Goal: Task Accomplishment & Management: Use online tool/utility

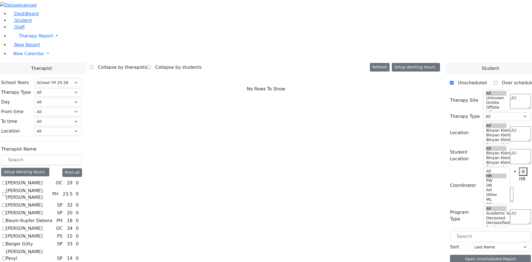
select select "212"
select select "7"
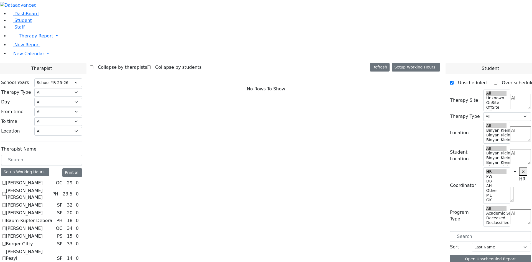
checkbox input "true"
select select "3"
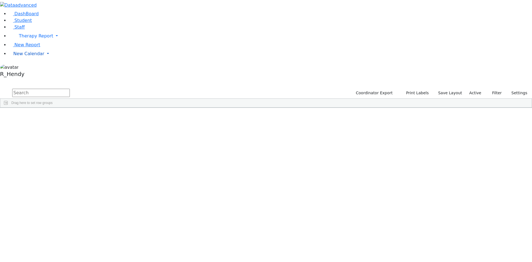
click at [23, 42] on link "New Calendar" at bounding box center [270, 35] width 523 height 11
click at [26, 67] on span "Calendar" at bounding box center [22, 64] width 20 height 5
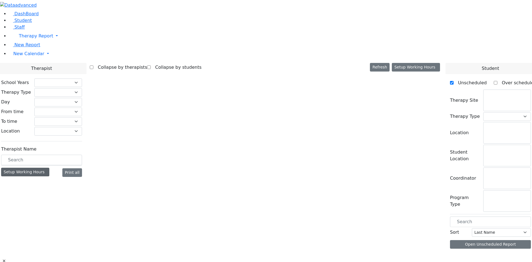
select select "212"
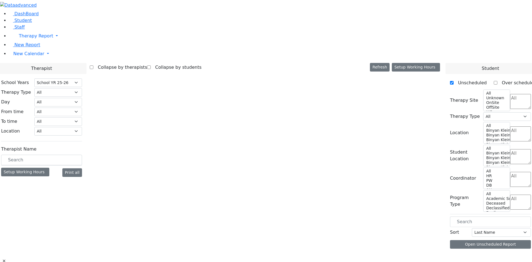
select select "3"
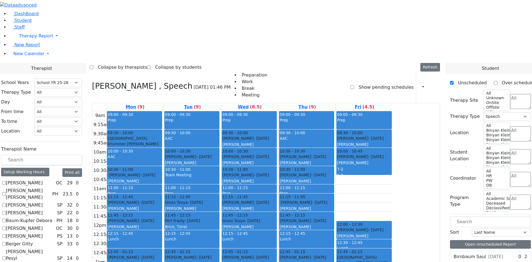
scroll to position [503, 0]
checkbox input "false"
select select
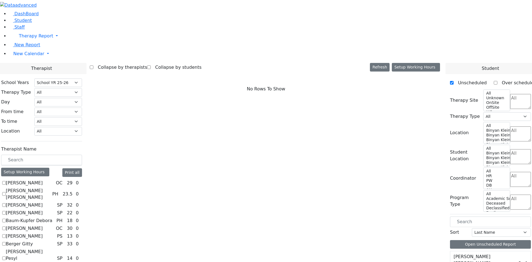
checkbox input "true"
select select "3"
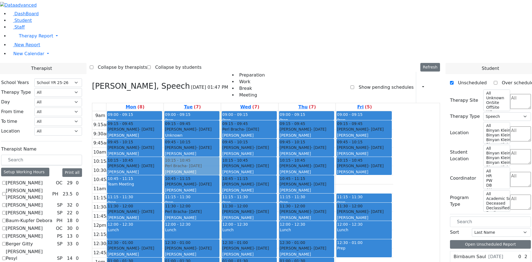
drag, startPoint x: 412, startPoint y: 108, endPoint x: 264, endPoint y: 97, distance: 148.2
click at [250, 111] on tr "09:00 - 09:15 Prep 09:15 - 09:45 Tyrnauer Yakov - 09/14/2021 Glick, Shana 09:45…" at bounding box center [242, 221] width 301 height 220
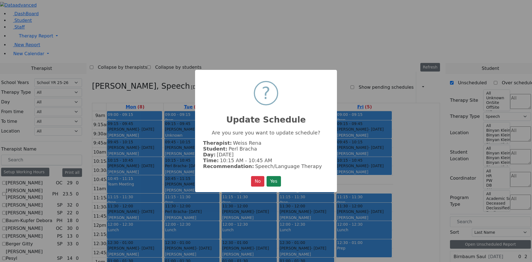
click at [275, 180] on button "Yes" at bounding box center [274, 181] width 14 height 11
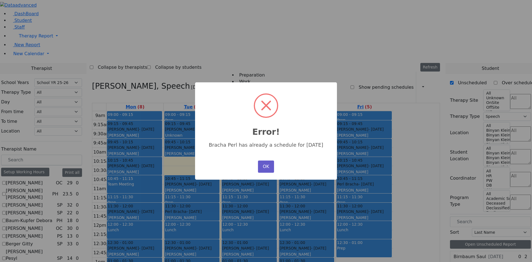
click at [271, 169] on button "OK" at bounding box center [266, 166] width 16 height 12
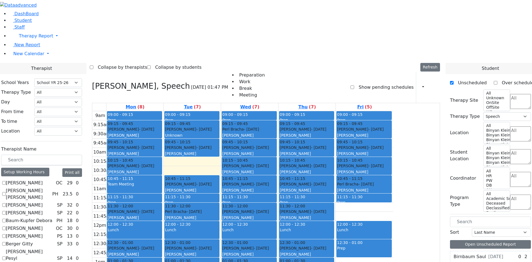
drag, startPoint x: 403, startPoint y: 146, endPoint x: 357, endPoint y: 206, distance: 76.4
click at [357, 207] on tr "09:00 - 09:15 Prep 09:15 - 09:45 Tyrnauer Yakov - 09/14/2021 Glick, Shana 09:45…" at bounding box center [242, 221] width 301 height 220
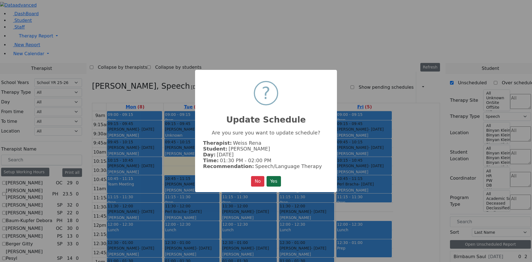
click at [275, 177] on button "Yes" at bounding box center [274, 181] width 14 height 11
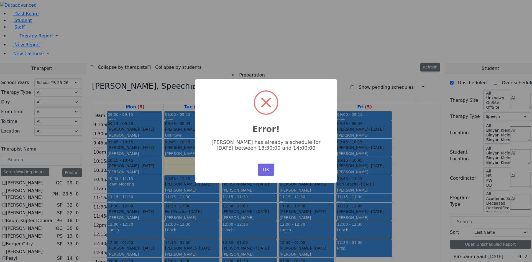
drag, startPoint x: 259, startPoint y: 169, endPoint x: 364, endPoint y: 136, distance: 109.9
click at [260, 169] on button "OK" at bounding box center [266, 170] width 16 height 12
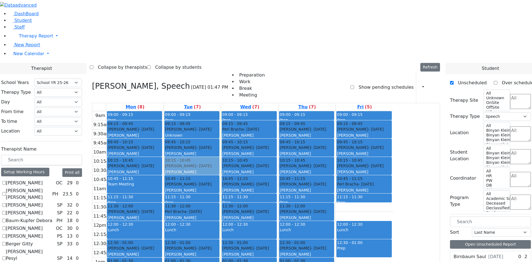
drag, startPoint x: 428, startPoint y: 130, endPoint x: 254, endPoint y: 88, distance: 179.5
click at [254, 111] on tr "09:00 - 09:15 Prep 09:15 - 09:45 Tyrnauer Yakov - 09/14/2021 Glick, Shana 09:45…" at bounding box center [242, 221] width 301 height 220
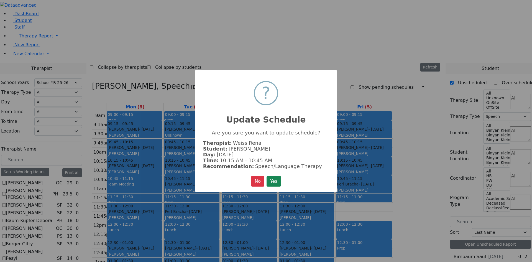
drag, startPoint x: 273, startPoint y: 180, endPoint x: 274, endPoint y: 184, distance: 4.0
click at [274, 180] on button "Yes" at bounding box center [274, 181] width 14 height 11
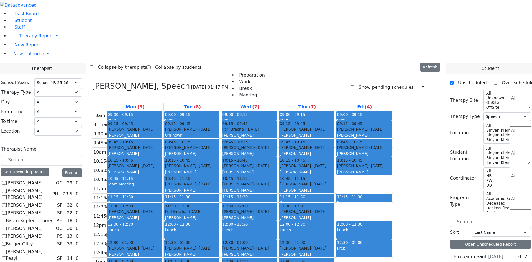
drag, startPoint x: 409, startPoint y: 107, endPoint x: 343, endPoint y: 205, distance: 117.9
click at [343, 205] on tr "09:00 - 09:15 Prep 09:15 - 09:45 Tyrnauer Yakov - 09/14/2021 Glick, Shana 09:45…" at bounding box center [242, 221] width 301 height 220
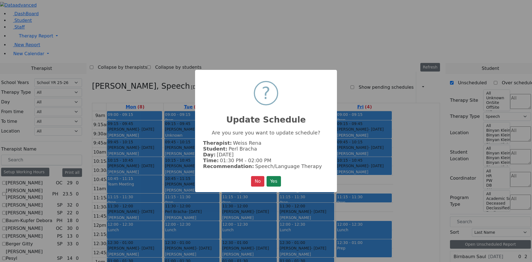
click at [284, 178] on div "× ? Update Schedule Are you sure you want to update schedule? Therapist: Weiss …" at bounding box center [266, 131] width 142 height 122
click at [274, 180] on button "Yes" at bounding box center [274, 181] width 14 height 11
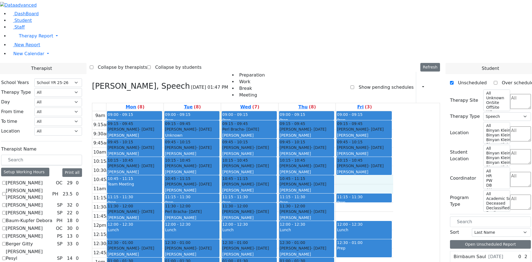
click at [393, 113] on div "9am 9:15am 9:30am 9:45am 10am 10:15am 10:30am 10:45am 11am 11:15am 11:30am 11:4…" at bounding box center [242, 221] width 301 height 220
drag, startPoint x: 413, startPoint y: 113, endPoint x: 417, endPoint y: 113, distance: 3.6
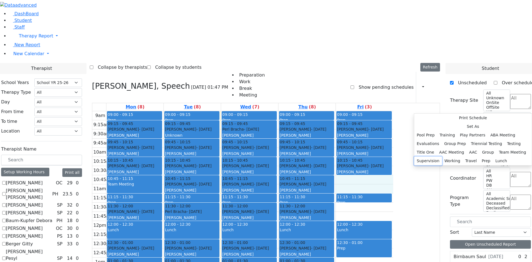
click at [442, 157] on button "Supervision" at bounding box center [428, 161] width 28 height 9
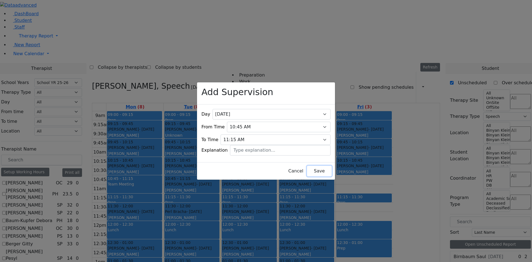
click at [309, 170] on button "Save" at bounding box center [319, 171] width 25 height 11
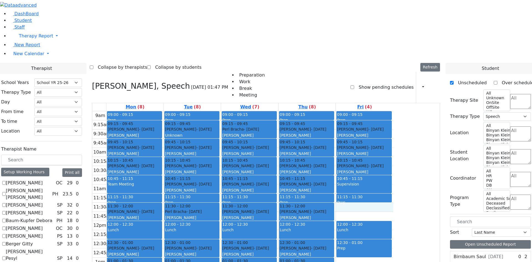
click at [393, 138] on div "9am 9:15am 9:30am 9:45am 10am 10:15am 10:30am 10:45am 11am 11:15am 11:30am 11:4…" at bounding box center [242, 221] width 301 height 220
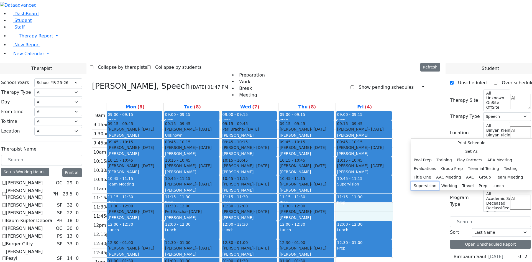
click at [439, 182] on button "Supervision" at bounding box center [425, 186] width 28 height 9
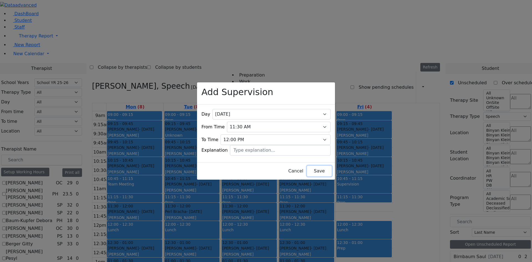
click at [308, 166] on button "Save" at bounding box center [319, 171] width 25 height 11
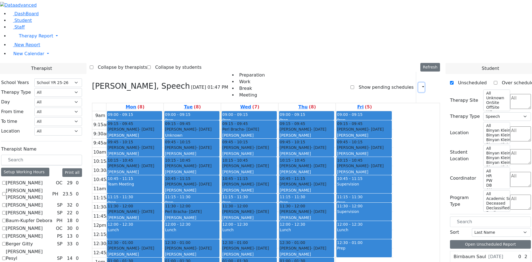
click at [419, 83] on button "button" at bounding box center [422, 87] width 6 height 9
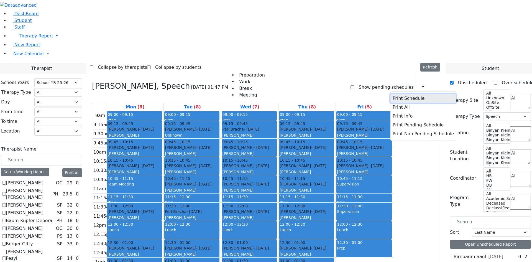
click at [403, 94] on button "Print Schedule" at bounding box center [424, 98] width 66 height 9
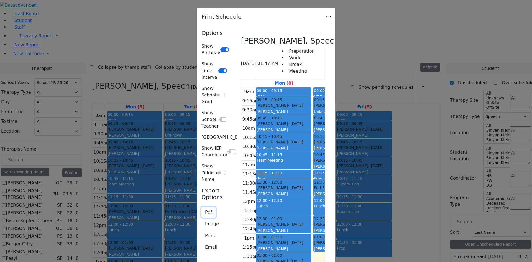
click at [202, 207] on button "Pdf" at bounding box center [209, 212] width 14 height 11
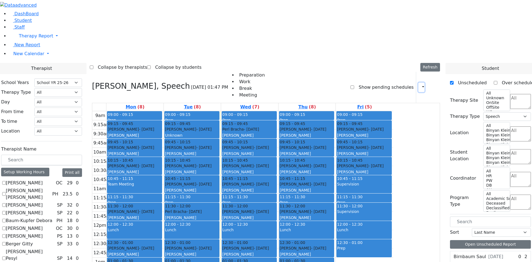
click at [420, 85] on icon "button" at bounding box center [420, 87] width 0 height 5
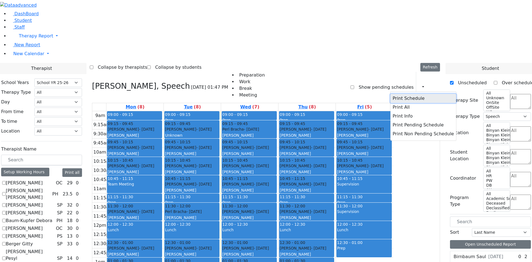
click at [397, 94] on button "Print Schedule" at bounding box center [424, 98] width 66 height 9
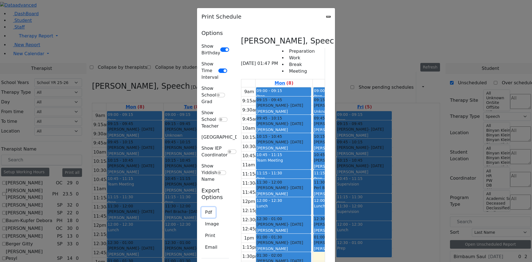
click at [202, 207] on button "Pdf" at bounding box center [209, 212] width 14 height 11
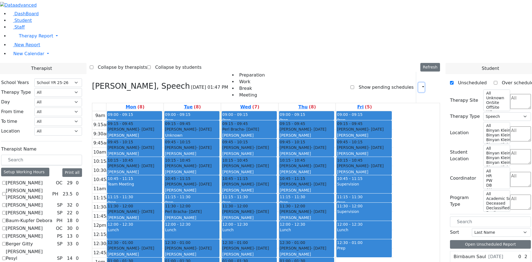
click at [420, 83] on button "button" at bounding box center [422, 87] width 6 height 9
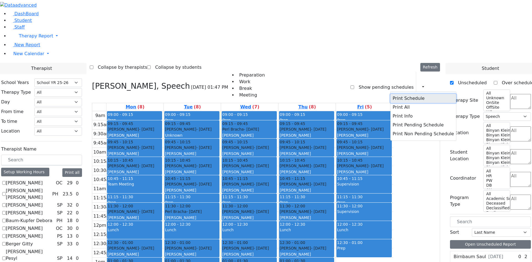
click at [405, 94] on button "Print Schedule" at bounding box center [424, 98] width 66 height 9
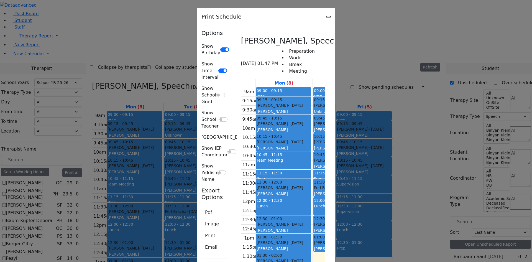
scroll to position [40, 0]
click at [202, 207] on button "Pdf" at bounding box center [209, 212] width 14 height 11
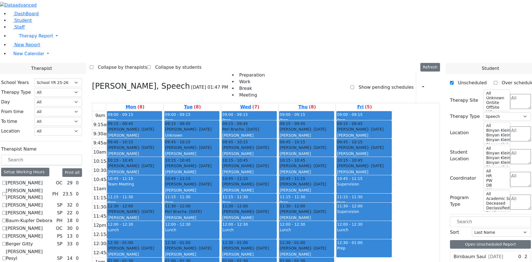
click at [393, 194] on div "9am 9:15am 9:30am 9:45am 10am 10:15am 10:30am 10:45am 11am 11:15am 11:30am 11:4…" at bounding box center [242, 221] width 301 height 220
click at [421, 83] on button "button" at bounding box center [422, 87] width 6 height 9
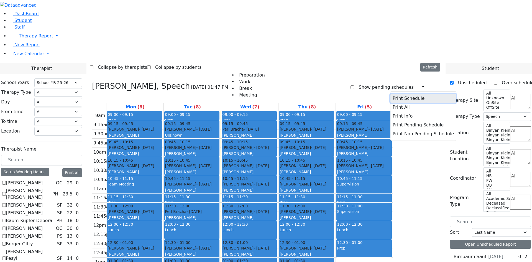
click at [400, 94] on button "Print Schedule" at bounding box center [424, 98] width 66 height 9
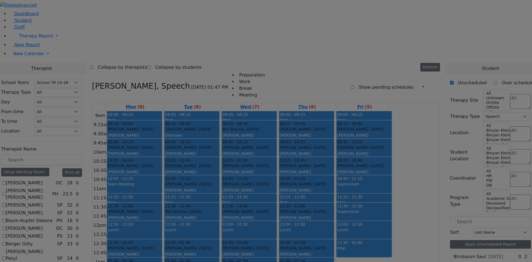
scroll to position [32, 0]
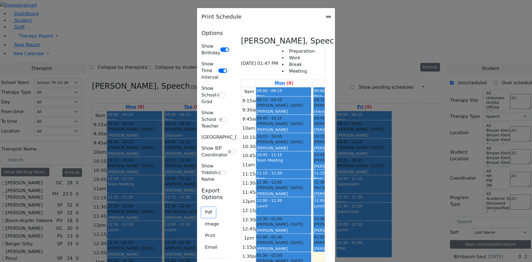
click at [202, 207] on button "Pdf" at bounding box center [209, 212] width 14 height 11
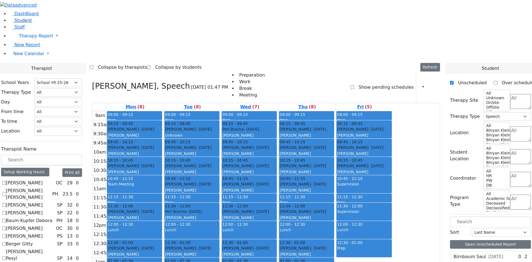
click at [28, 23] on link "Student" at bounding box center [20, 20] width 23 height 5
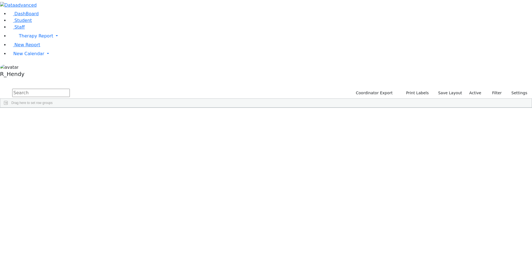
click at [527, 120] on span "Columns" at bounding box center [529, 126] width 4 height 13
click at [473, 123] on input "Student Id column toggle visibility (visible)" at bounding box center [475, 125] width 4 height 4
checkbox input "false"
click at [473, 163] on input "IEP Coordinator column toggle visibility (visible)" at bounding box center [475, 165] width 4 height 4
checkbox input "false"
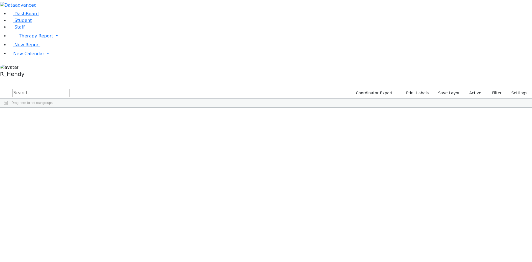
click at [473, 176] on input "Enrollment column toggle visibility (visible)" at bounding box center [475, 178] width 4 height 4
click at [473, 176] on input "Enrollment column toggle visibility (hidden)" at bounding box center [475, 178] width 4 height 4
checkbox input "true"
click at [527, 143] on span "Filters" at bounding box center [529, 147] width 4 height 9
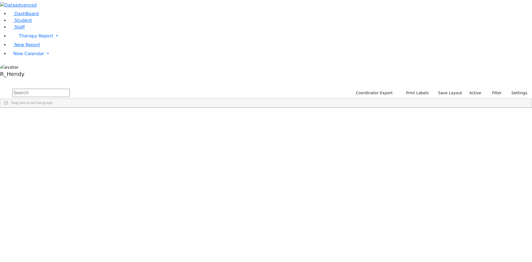
click at [473, 179] on div "Enrollment" at bounding box center [498, 183] width 55 height 9
click at [473, 216] on input "checkbox" at bounding box center [475, 218] width 4 height 4
click at [473, 229] on input "checkbox" at bounding box center [475, 231] width 4 height 4
click at [473, 243] on input "checkbox" at bounding box center [475, 245] width 4 height 4
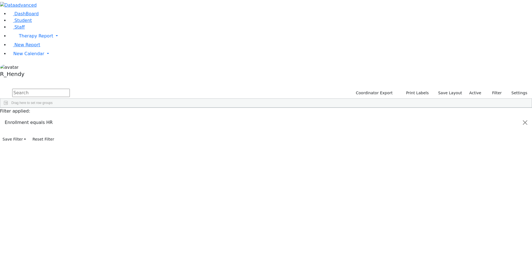
click at [527, 143] on span "Filters" at bounding box center [529, 147] width 4 height 9
click at [527, 120] on span "Columns" at bounding box center [529, 126] width 4 height 13
click at [473, 176] on input "Enrollment column toggle visibility (visible)" at bounding box center [475, 178] width 4 height 4
checkbox input "false"
click at [473, 183] on input "Program Type column toggle visibility (visible)" at bounding box center [475, 185] width 4 height 4
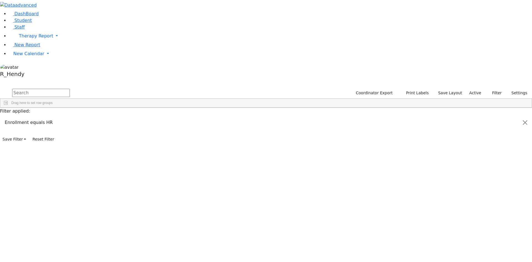
checkbox input "false"
click at [473, 190] on input "District Of Residence column toggle visibility (visible)" at bounding box center [475, 192] width 4 height 4
checkbox input "false"
click at [473, 196] on input "Parent Name column toggle visibility (hidden)" at bounding box center [475, 198] width 4 height 4
checkbox input "true"
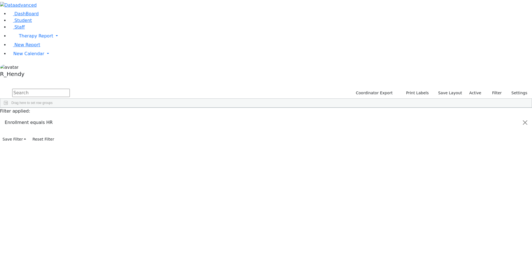
click at [473, 203] on input "Home Phone column toggle visibility (hidden)" at bounding box center [475, 205] width 4 height 4
checkbox input "true"
click at [473, 216] on input "Mother Cell column toggle visibility (hidden)" at bounding box center [475, 218] width 4 height 4
checkbox input "true"
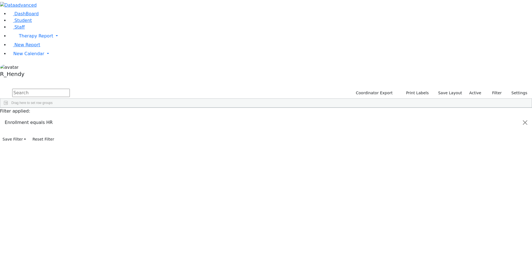
click at [473, 196] on input "Sibling column toggle visibility (visible)" at bounding box center [475, 198] width 4 height 4
checkbox input "false"
click at [473, 190] on input "Meetings column toggle visibility (visible)" at bounding box center [475, 192] width 4 height 4
checkbox input "false"
click at [473, 183] on input "Schedules column toggle visibility (visible)" at bounding box center [475, 185] width 4 height 4
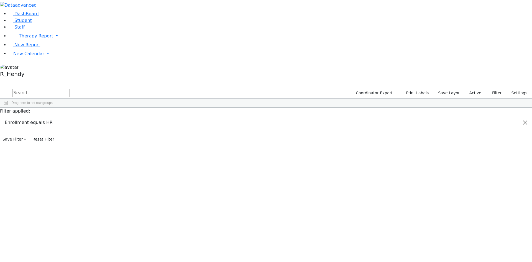
checkbox input "false"
click at [473, 175] on div "Services" at bounding box center [499, 178] width 52 height 7
click at [473, 176] on input "Services column toggle visibility (visible)" at bounding box center [475, 178] width 4 height 4
checkbox input "false"
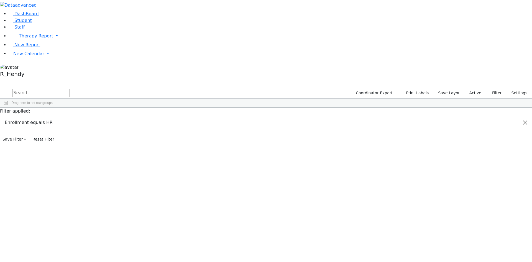
click at [473, 206] on input "Site column toggle visibility (visible)" at bounding box center [475, 208] width 4 height 4
checkbox input "false"
click at [473, 163] on input "IEP Coordinator column toggle visibility (hidden)" at bounding box center [475, 165] width 4 height 4
checkbox input "true"
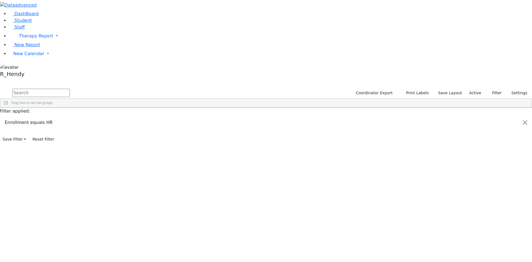
click at [527, 120] on span "Columns" at bounding box center [529, 126] width 4 height 13
click at [527, 143] on span "Filters" at bounding box center [529, 147] width 4 height 9
click at [472, 163] on span at bounding box center [474, 165] width 4 height 4
click at [473, 198] on input "checkbox" at bounding box center [475, 200] width 4 height 4
click at [473, 204] on input "checkbox" at bounding box center [475, 206] width 4 height 4
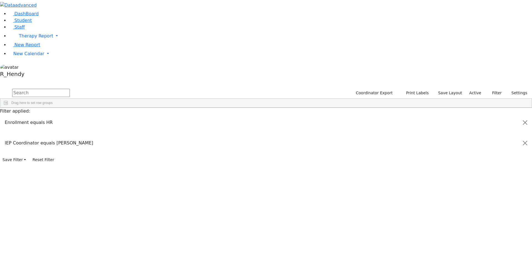
click at [154, 136] on div "[PERSON_NAME] [DATE] [PERSON_NAME] [PERSON_NAME] [PHONE_NUMBER] [PHONE_NUMBER] …" at bounding box center [235, 144] width 470 height 54
click at [287, 200] on span "Print" at bounding box center [268, 204] width 38 height 8
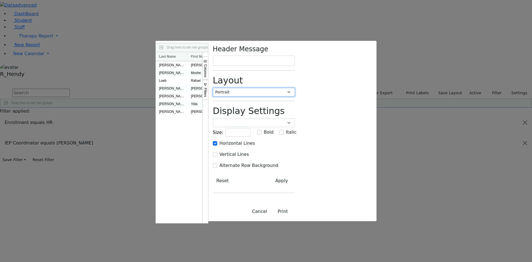
click at [295, 88] on select "Portrait Landscape" at bounding box center [254, 92] width 82 height 9
select select "landscape"
click at [295, 88] on select "Portrait Landscape" at bounding box center [254, 92] width 82 height 9
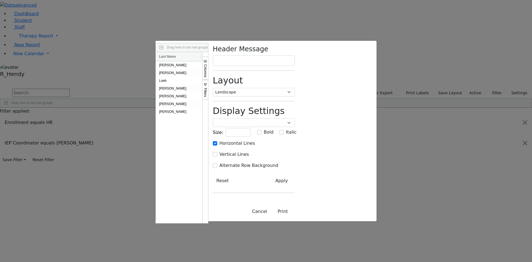
click at [249, 151] on label "Vertical Lines" at bounding box center [235, 154] width 30 height 7
click at [217, 152] on input "Vertical Lines" at bounding box center [215, 154] width 4 height 4
checkbox input "true"
click at [255, 140] on label "Horizontal Lines" at bounding box center [237, 143] width 35 height 7
click at [217, 141] on input "Horizontal Lines" at bounding box center [215, 143] width 4 height 4
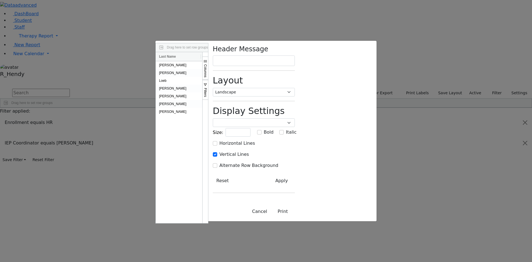
click at [295, 140] on div "Horizontal Lines Vertical Lines Alternate Row Background Autosize All Columns" at bounding box center [254, 156] width 82 height 33
click at [255, 140] on label "Horizontal Lines" at bounding box center [237, 143] width 35 height 7
click at [217, 141] on input "Horizontal Lines" at bounding box center [215, 143] width 4 height 4
checkbox input "true"
click at [251, 128] on input "1" at bounding box center [238, 132] width 25 height 9
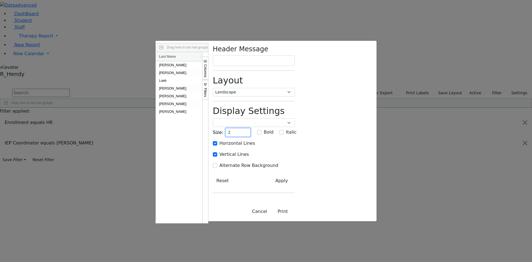
click at [251, 128] on input "2" at bounding box center [238, 132] width 25 height 9
click at [251, 128] on input "3" at bounding box center [238, 132] width 25 height 9
click at [251, 128] on input "4" at bounding box center [238, 132] width 25 height 9
click at [251, 128] on input "5" at bounding box center [238, 132] width 25 height 9
type input "6"
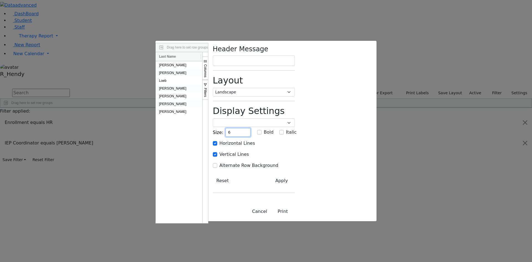
click at [251, 128] on input "6" at bounding box center [238, 132] width 25 height 9
click at [295, 118] on select "Poppins Courier New Lucida Console Monaco [PERSON_NAME]" at bounding box center [254, 122] width 82 height 9
click at [295, 55] on input "text" at bounding box center [254, 60] width 82 height 11
type input "Esty's Class"
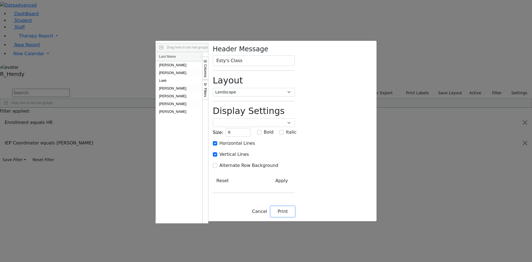
click at [295, 217] on button "Print" at bounding box center [283, 211] width 24 height 11
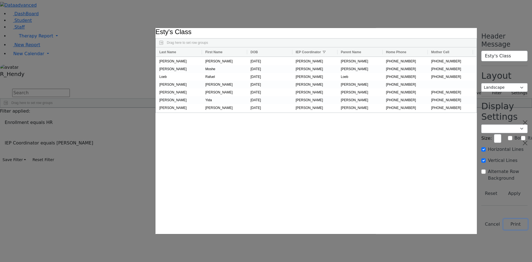
select select "portrait"
checkbox input "false"
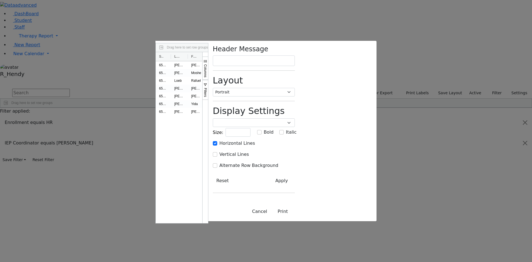
click at [207, 88] on span "Filters" at bounding box center [205, 92] width 4 height 9
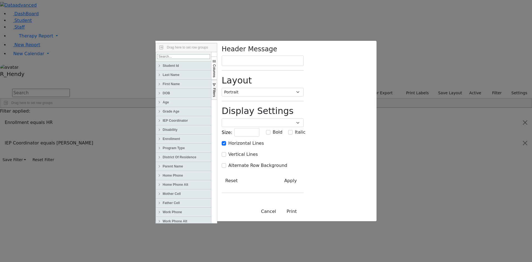
click at [216, 88] on span "Filters" at bounding box center [214, 92] width 4 height 9
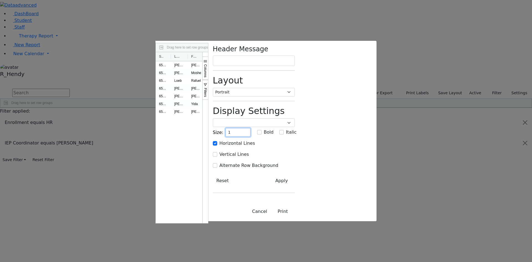
type input "1"
click at [251, 128] on input "1" at bounding box center [238, 132] width 25 height 9
click at [271, 217] on button "Cancel" at bounding box center [260, 211] width 22 height 11
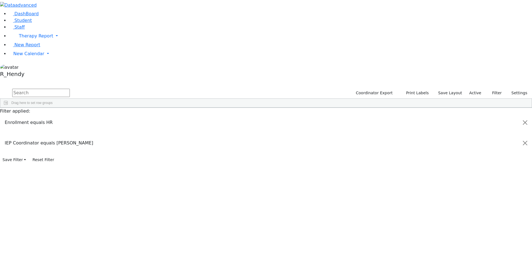
click at [473, 204] on input "checkbox" at bounding box center [475, 206] width 4 height 4
click at [473, 224] on input "checkbox" at bounding box center [475, 226] width 4 height 4
click at [289, 198] on span "Print" at bounding box center [270, 202] width 38 height 8
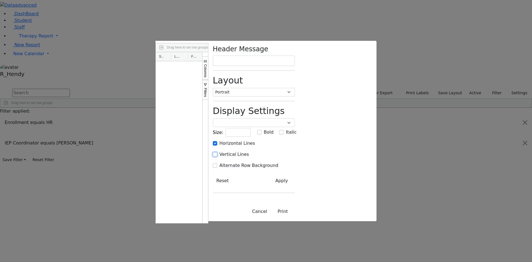
click at [217, 152] on input "Vertical Lines" at bounding box center [215, 154] width 4 height 4
checkbox input "true"
click at [202, 61] on div at bounding box center [179, 142] width 47 height 162
click at [295, 175] on button "Apply" at bounding box center [282, 180] width 26 height 11
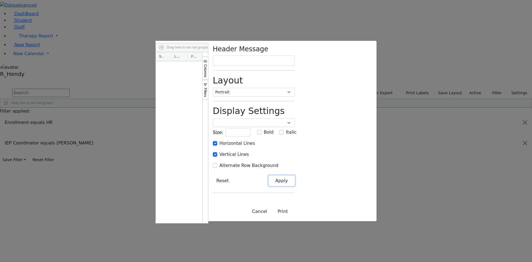
click at [295, 175] on button "Apply" at bounding box center [282, 180] width 26 height 11
click at [202, 117] on div at bounding box center [179, 142] width 47 height 162
click at [295, 88] on select "Portrait Landscape" at bounding box center [254, 92] width 82 height 9
select select "landscape"
click at [295, 88] on select "Portrait Landscape" at bounding box center [254, 92] width 82 height 9
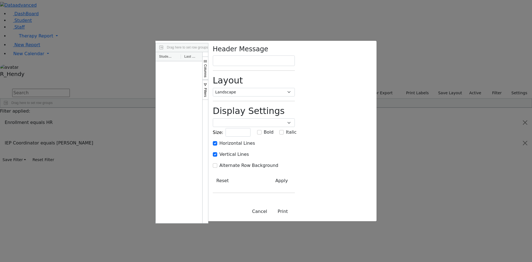
click at [251, 128] on div "Size:" at bounding box center [232, 133] width 38 height 10
click at [251, 128] on input "1" at bounding box center [238, 132] width 25 height 9
click at [251, 128] on input "2" at bounding box center [238, 132] width 25 height 9
click at [251, 128] on input "3" at bounding box center [238, 132] width 25 height 9
click at [251, 128] on input "4" at bounding box center [238, 132] width 25 height 9
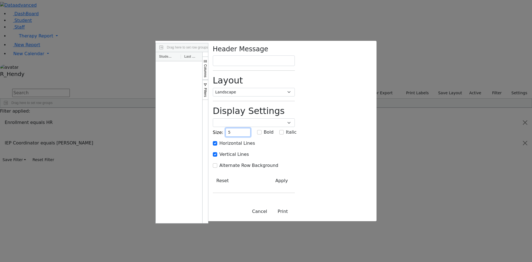
type input "5"
click at [251, 128] on input "5" at bounding box center [238, 132] width 25 height 9
click at [202, 116] on div at bounding box center [179, 142] width 47 height 162
click at [271, 217] on button "Cancel" at bounding box center [260, 211] width 22 height 11
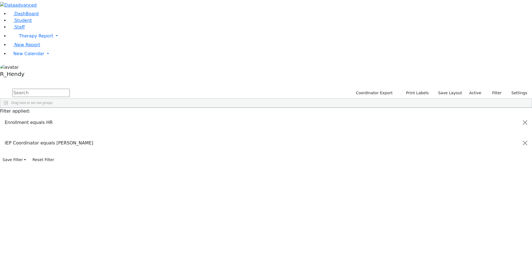
click at [346, 179] on div "[PERSON_NAME] [DATE] [PERSON_NAME], [PERSON_NAME] [PHONE_NUMBER] [PHONE_NUMBER]…" at bounding box center [235, 148] width 470 height 62
click at [228, 148] on div "[PERSON_NAME]" at bounding box center [199, 152] width 57 height 8
click at [254, 207] on span "Print" at bounding box center [235, 211] width 38 height 8
select select "portrait"
checkbox input "false"
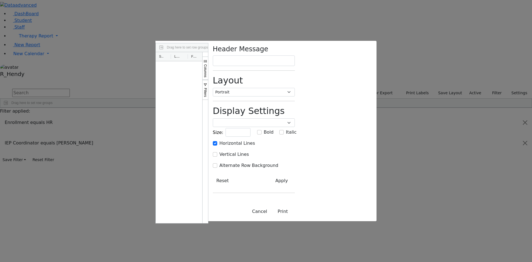
click at [207, 88] on span "Filters" at bounding box center [205, 92] width 4 height 9
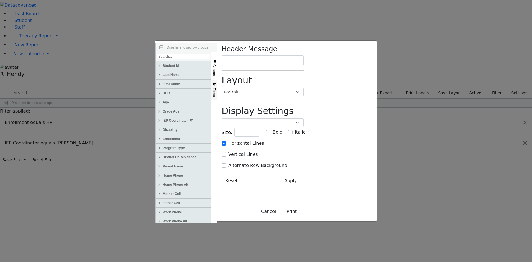
click at [216, 88] on span "Filters" at bounding box center [214, 92] width 4 height 9
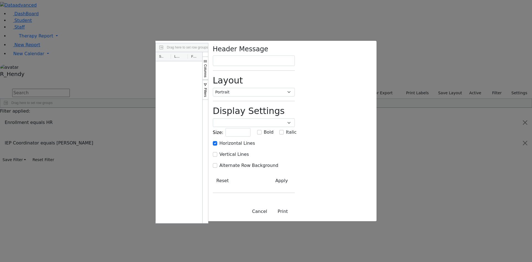
click at [208, 57] on button "Columns" at bounding box center [205, 68] width 6 height 23
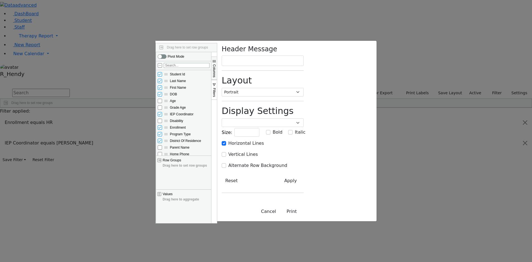
click at [217, 57] on button "Columns" at bounding box center [214, 68] width 6 height 23
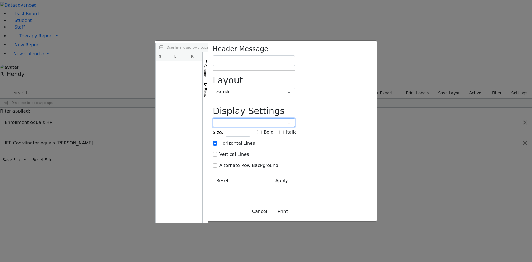
click at [295, 118] on select "Poppins Courier New Lucida Console Monaco [PERSON_NAME]" at bounding box center [254, 122] width 82 height 9
select select "Poppins"
click at [295, 118] on select "Poppins Courier New Lucida Console Monaco [PERSON_NAME]" at bounding box center [254, 122] width 82 height 9
select select
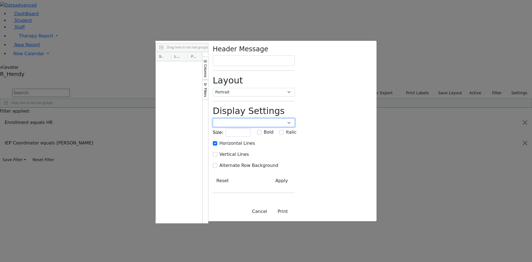
click at [295, 118] on select "Poppins Courier New Lucida Console Monaco [PERSON_NAME]" at bounding box center [254, 122] width 82 height 9
click at [295, 55] on input "text" at bounding box center [254, 60] width 82 height 11
click at [295, 88] on select "Portrait Landscape" at bounding box center [254, 92] width 82 height 9
select select "landscape"
click at [295, 88] on select "Portrait Landscape" at bounding box center [254, 92] width 82 height 9
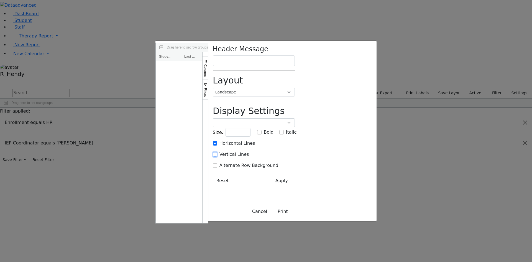
click at [217, 152] on input "Vertical Lines" at bounding box center [215, 154] width 4 height 4
checkbox input "true"
click at [251, 128] on input "1" at bounding box center [238, 132] width 25 height 9
click at [251, 128] on input "2" at bounding box center [238, 132] width 25 height 9
click at [251, 128] on input "3" at bounding box center [238, 132] width 25 height 9
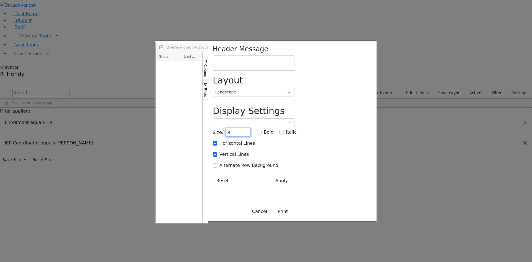
click at [251, 128] on input "4" at bounding box center [238, 132] width 25 height 9
type input "5"
click at [251, 128] on input "5" at bounding box center [238, 132] width 25 height 9
click at [295, 55] on input "text" at bounding box center [254, 60] width 82 height 11
type input "[PERSON_NAME]'s Class"
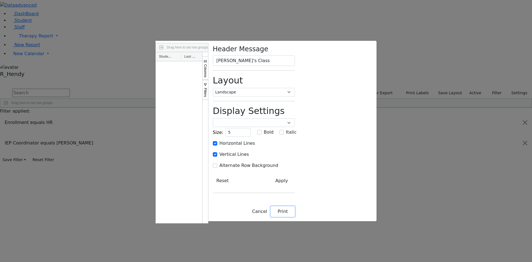
click at [295, 217] on button "Print" at bounding box center [283, 211] width 24 height 11
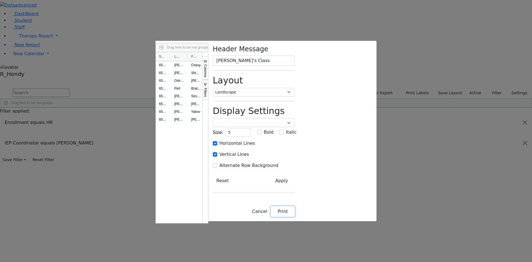
select select "portrait"
checkbox input "false"
click at [271, 217] on button "Cancel" at bounding box center [260, 211] width 22 height 11
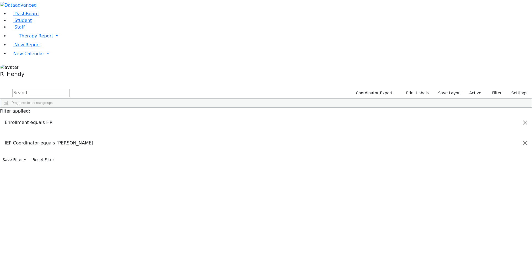
click at [340, 179] on div "[PERSON_NAME] [DATE] [PERSON_NAME], [PERSON_NAME] [PHONE_NUMBER] [PHONE_NUMBER]…" at bounding box center [235, 148] width 470 height 62
click at [57, 164] on button "Reset Filter" at bounding box center [43, 159] width 27 height 9
click at [473, 198] on input "checkbox" at bounding box center [475, 200] width 4 height 4
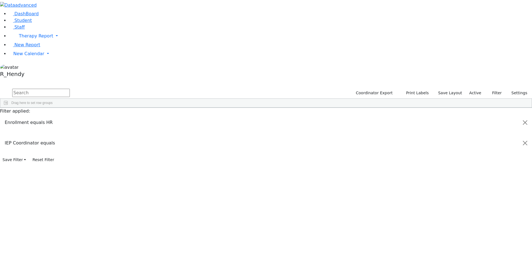
click at [473, 224] on input "checkbox" at bounding box center [475, 226] width 4 height 4
click at [242, 206] on span "Print" at bounding box center [223, 210] width 38 height 8
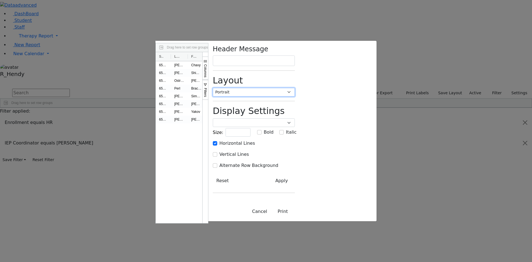
click at [295, 88] on select "Portrait Landscape" at bounding box center [254, 92] width 82 height 9
select select "landscape"
click at [295, 88] on select "Portrait Landscape" at bounding box center [254, 92] width 82 height 9
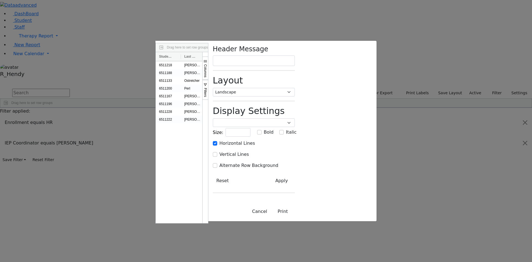
click at [295, 151] on div "Vertical Lines" at bounding box center [254, 154] width 82 height 7
click at [217, 152] on input "Vertical Lines" at bounding box center [215, 154] width 4 height 4
checkbox input "true"
click at [251, 128] on input "1" at bounding box center [238, 132] width 25 height 9
click at [251, 128] on input "2" at bounding box center [238, 132] width 25 height 9
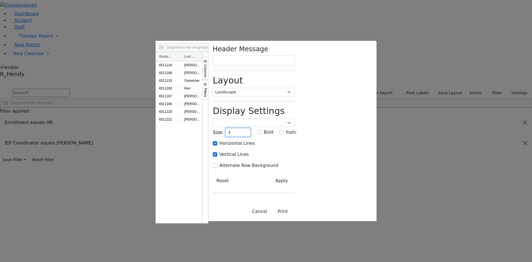
click at [251, 128] on input "3" at bounding box center [238, 132] width 25 height 9
click at [251, 128] on input "4" at bounding box center [238, 132] width 25 height 9
type input "5"
click at [251, 128] on input "5" at bounding box center [238, 132] width 25 height 9
click at [295, 55] on input "text" at bounding box center [254, 60] width 82 height 11
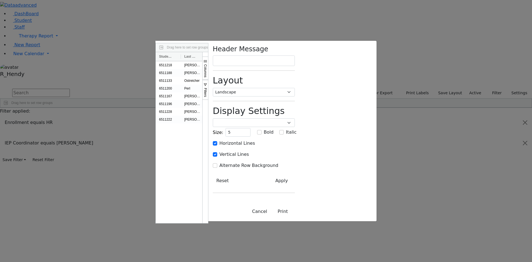
click at [202, 150] on div "6511218 [PERSON_NAME] [DATE] [PERSON_NAME] HR The Preschool Kiryas [PERSON_NAME…" at bounding box center [179, 142] width 47 height 162
click at [207, 64] on span "Columns" at bounding box center [205, 70] width 4 height 13
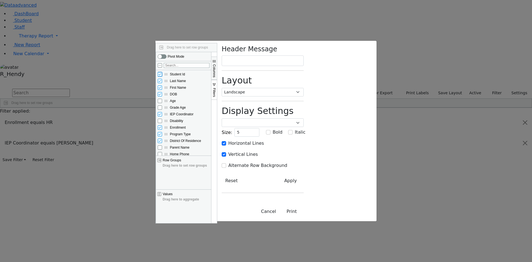
click at [162, 72] on input "Student Id column toggle visibility (visible)" at bounding box center [160, 74] width 4 height 4
checkbox input "false"
click at [162, 112] on input "IEP Coordinator column toggle visibility (visible)" at bounding box center [160, 114] width 4 height 4
checkbox input "false"
click at [162, 125] on input "Enrollment column toggle visibility (visible)" at bounding box center [160, 127] width 4 height 4
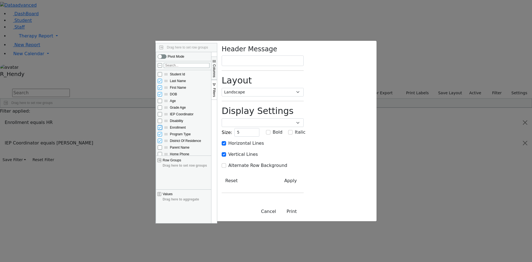
checkbox input "false"
click at [162, 132] on input "Program Type column toggle visibility (visible)" at bounding box center [160, 134] width 4 height 4
checkbox input "false"
click at [162, 139] on input "District Of Residence column toggle visibility (visible)" at bounding box center [160, 141] width 4 height 4
checkbox input "false"
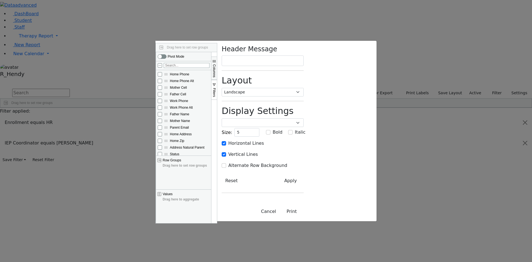
scroll to position [83, 0]
click at [162, 155] on input "Site column toggle visibility (visible)" at bounding box center [160, 157] width 4 height 4
checkbox input "false"
click at [162, 175] on input "Sibling column toggle visibility (visible)" at bounding box center [160, 177] width 4 height 4
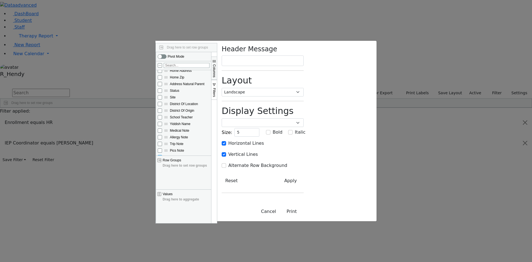
checkbox input "false"
click at [162, 168] on input "Meetings column toggle visibility (visible)" at bounding box center [160, 170] width 4 height 4
checkbox input "false"
click at [162, 162] on input "Schedules column toggle visibility (visible)" at bounding box center [160, 164] width 4 height 4
checkbox input "false"
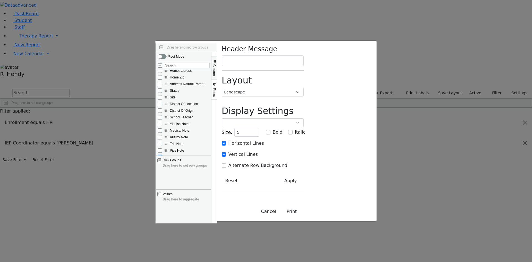
click at [162, 155] on input "Services column toggle visibility (visible)" at bounding box center [160, 157] width 4 height 4
checkbox input "false"
click at [162, 165] on input "Mother Cell column toggle visibility (hidden)" at bounding box center [160, 167] width 4 height 4
checkbox input "true"
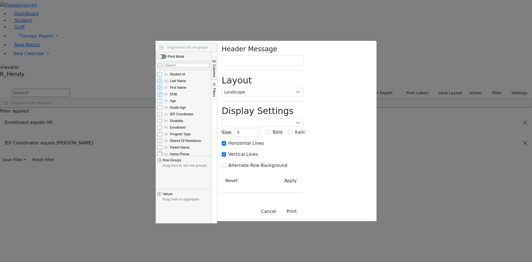
drag, startPoint x: 324, startPoint y: 108, endPoint x: 324, endPoint y: 102, distance: 6.7
click at [210, 151] on div "Home Phone" at bounding box center [184, 154] width 52 height 7
click at [162, 152] on input "Home Phone column toggle visibility (hidden)" at bounding box center [160, 154] width 4 height 4
checkbox input "true"
click at [162, 145] on input "Parent Name column toggle visibility (hidden)" at bounding box center [160, 147] width 4 height 4
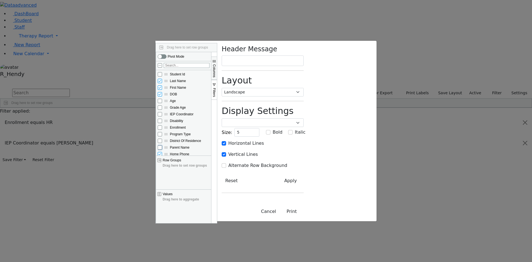
checkbox input "true"
drag, startPoint x: 210, startPoint y: 13, endPoint x: 173, endPoint y: 12, distance: 36.6
click at [244, 52] on div "Parent Name" at bounding box center [260, 56] width 32 height 9
click at [162, 184] on input "Home Address column toggle visibility (hidden)" at bounding box center [160, 186] width 4 height 4
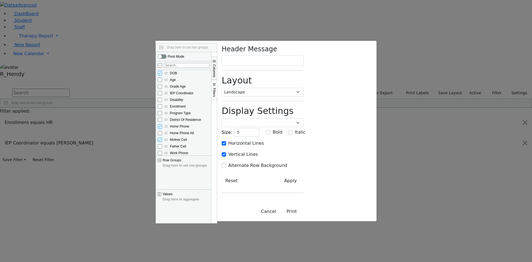
checkbox input "true"
drag, startPoint x: 297, startPoint y: 11, endPoint x: 175, endPoint y: 10, distance: 121.1
click at [265, 52] on div "Home Address" at bounding box center [283, 56] width 37 height 9
drag, startPoint x: 229, startPoint y: 14, endPoint x: 133, endPoint y: 14, distance: 96.2
click at [195, 52] on div "DOB" at bounding box center [210, 56] width 30 height 9
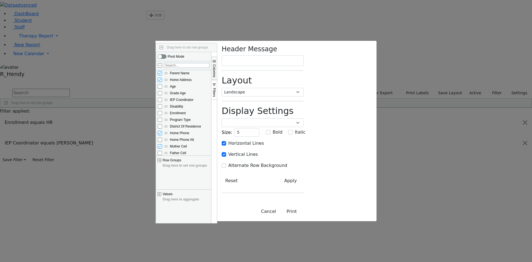
drag, startPoint x: 124, startPoint y: 13, endPoint x: 149, endPoint y: 13, distance: 25.8
click at [232, 52] on div "DOB" at bounding box center [244, 56] width 25 height 9
type input "6"
click at [259, 128] on input "6" at bounding box center [246, 132] width 25 height 9
click at [304, 55] on input "text" at bounding box center [263, 60] width 82 height 11
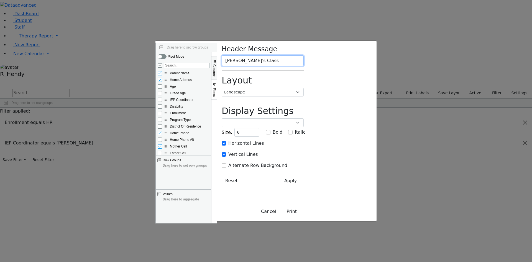
type input "[PERSON_NAME]'s Class"
click at [304, 217] on button "Print" at bounding box center [292, 211] width 24 height 11
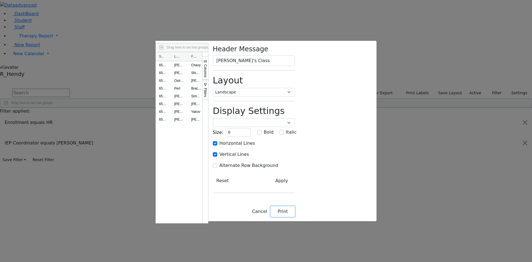
select select "portrait"
checkbox input "false"
click at [271, 217] on button "Cancel" at bounding box center [260, 211] width 22 height 11
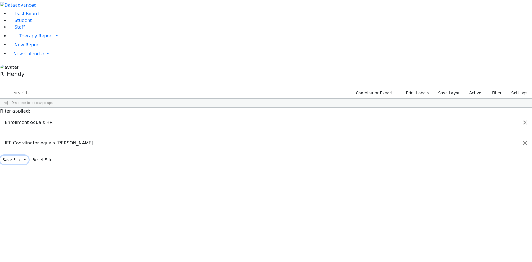
click at [29, 164] on button "Save Filter" at bounding box center [14, 159] width 29 height 9
click at [55, 139] on input "text" at bounding box center [27, 135] width 53 height 9
type input "C"
type input "[PERSON_NAME]'s Class"
click at [55, 152] on button "Save" at bounding box center [47, 148] width 14 height 9
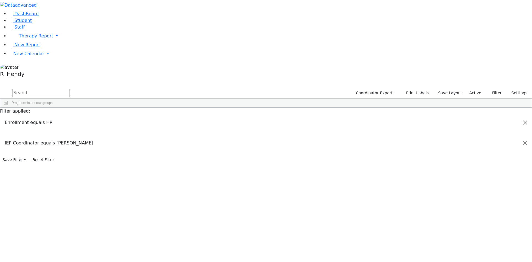
click at [424, 179] on div "[PERSON_NAME] [DATE] [PERSON_NAME], [PERSON_NAME] [PHONE_NUMBER] [PHONE_NUMBER]…" at bounding box center [235, 148] width 470 height 62
click at [421, 179] on div "[PERSON_NAME] [DATE] [PERSON_NAME], [PERSON_NAME] [PHONE_NUMBER] [PHONE_NUMBER]…" at bounding box center [235, 148] width 470 height 62
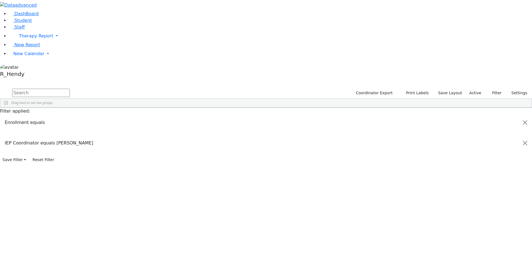
click at [57, 164] on button "Reset Filter" at bounding box center [43, 159] width 27 height 9
click at [473, 198] on input "checkbox" at bounding box center [475, 200] width 4 height 4
click at [57, 164] on button "Reset Filter" at bounding box center [43, 159] width 27 height 9
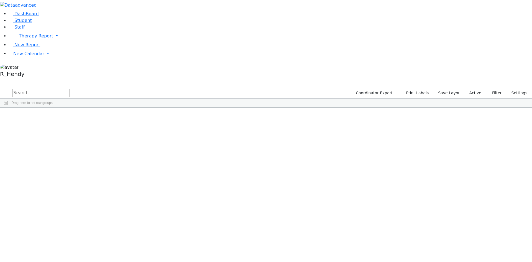
click at [473, 198] on input "checkbox" at bounding box center [475, 200] width 4 height 4
click at [473, 218] on input "checkbox" at bounding box center [475, 220] width 4 height 4
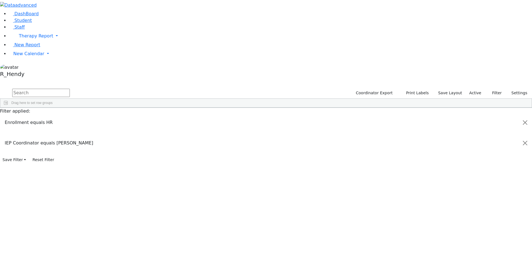
click at [254, 190] on span "Print" at bounding box center [235, 194] width 38 height 8
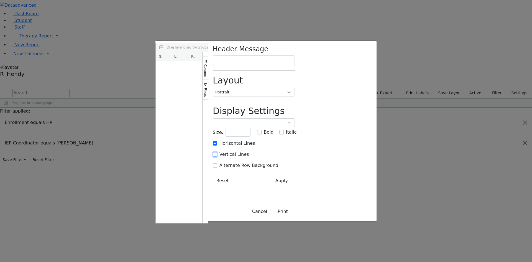
click at [217, 152] on input "Vertical Lines" at bounding box center [215, 154] width 4 height 4
click at [202, 129] on div at bounding box center [179, 142] width 47 height 162
click at [233, 175] on button "Reset" at bounding box center [223, 180] width 20 height 11
checkbox input "false"
click at [233, 175] on button "Reset" at bounding box center [223, 180] width 20 height 11
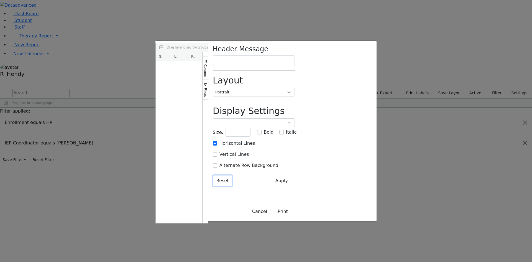
click at [233, 175] on button "Reset" at bounding box center [223, 180] width 20 height 11
click at [271, 217] on button "Cancel" at bounding box center [260, 211] width 22 height 11
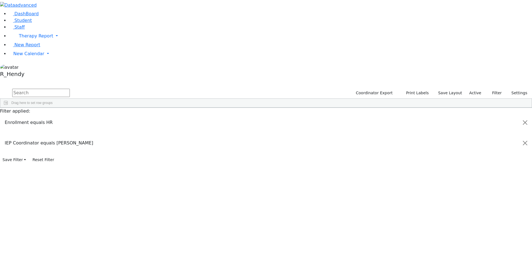
click at [421, 166] on div "[PERSON_NAME] [DATE] [PERSON_NAME] [PHONE_NUMBER] [PHONE_NUMBER] [PERSON_NAME] …" at bounding box center [235, 148] width 470 height 62
click at [57, 164] on button "Reset Filter" at bounding box center [43, 159] width 27 height 9
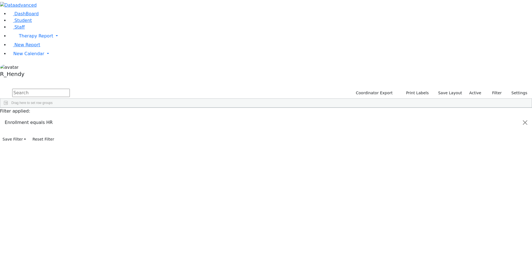
click at [473, 197] on div "(Select All)" at bounding box center [499, 200] width 52 height 7
click at [473, 198] on input "checkbox" at bounding box center [475, 200] width 4 height 4
click at [473, 218] on input "checkbox" at bounding box center [475, 220] width 4 height 4
click at [358, 155] on div "[PERSON_NAME] [DATE] [PERSON_NAME] [PHONE_NUMBER] [PHONE_NUMBER] [PERSON_NAME] …" at bounding box center [235, 148] width 470 height 62
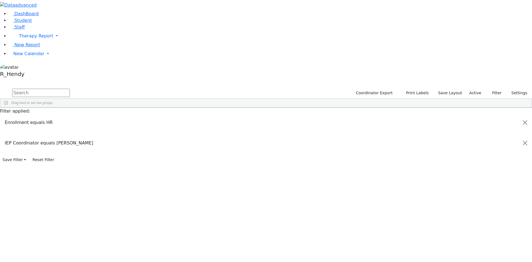
drag, startPoint x: 143, startPoint y: 64, endPoint x: 130, endPoint y: 72, distance: 15.3
click at [114, 140] on div "Shimon" at bounding box center [85, 144] width 57 height 8
click at [109, 197] on span "Print" at bounding box center [91, 201] width 38 height 8
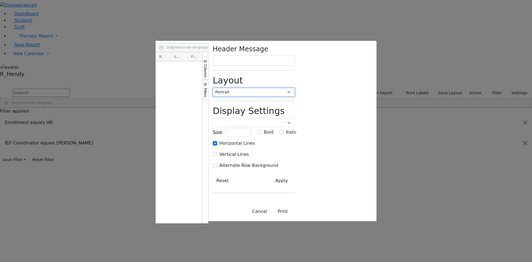
click at [295, 88] on select "Portrait Landscape" at bounding box center [254, 92] width 82 height 9
select select "landscape"
click at [295, 88] on select "Portrait Landscape" at bounding box center [254, 92] width 82 height 9
click at [295, 175] on button "Apply" at bounding box center [282, 180] width 26 height 11
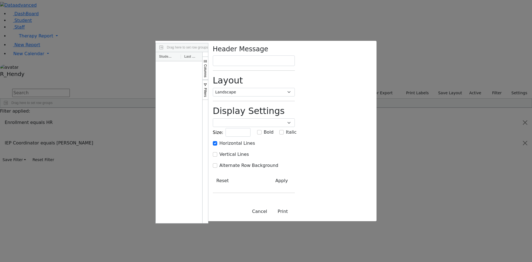
click at [202, 97] on div at bounding box center [179, 142] width 47 height 162
click at [271, 217] on button "Cancel" at bounding box center [260, 211] width 22 height 11
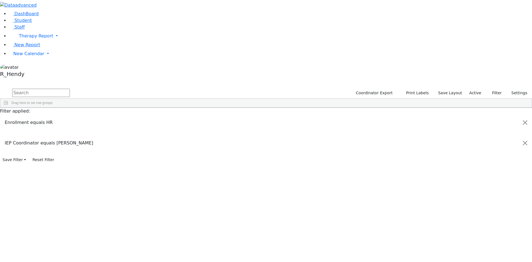
click at [249, 151] on div "IEP Coordinator equals [PERSON_NAME]" at bounding box center [266, 143] width 532 height 16
click at [254, 151] on div "IEP Coordinator equals [PERSON_NAME]" at bounding box center [266, 143] width 532 height 16
click at [519, 151] on button "Close" at bounding box center [525, 143] width 13 height 16
click at [519, 130] on button "Close" at bounding box center [525, 123] width 13 height 16
click at [484, 175] on div "Contains" at bounding box center [496, 177] width 45 height 4
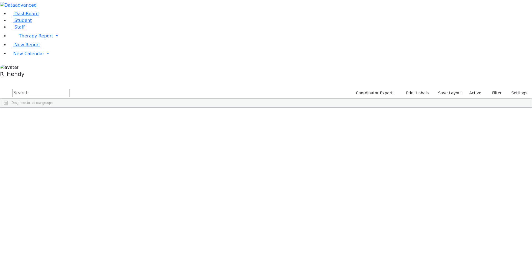
click at [483, 190] on input "Search filter values" at bounding box center [499, 192] width 52 height 5
click at [527, 120] on span "Columns" at bounding box center [529, 126] width 4 height 13
click at [527, 138] on span "button" at bounding box center [529, 140] width 4 height 4
click at [520, 175] on span "Filtering operator" at bounding box center [522, 177] width 4 height 4
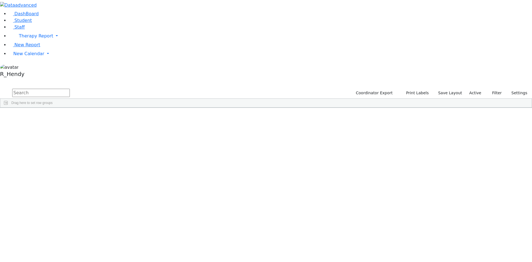
click at [520, 175] on span "Filtering operator" at bounding box center [522, 177] width 4 height 4
drag, startPoint x: 494, startPoint y: 197, endPoint x: 502, endPoint y: 161, distance: 36.6
click at [494, 259] on div "Contains" at bounding box center [499, 262] width 52 height 7
click at [526, 112] on button "Columns" at bounding box center [529, 123] width 6 height 23
click at [473, 176] on input "Enrollment column toggle visibility (hidden)" at bounding box center [475, 178] width 4 height 4
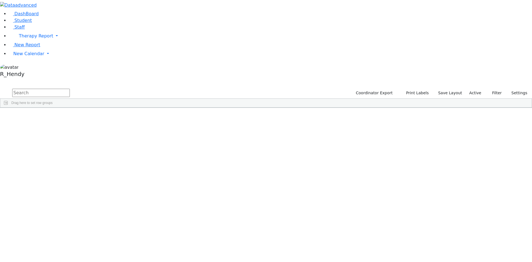
checkbox input "true"
click at [527, 143] on span "Filters" at bounding box center [529, 147] width 4 height 9
click at [480, 164] on span "IEP Coordinator" at bounding box center [501, 166] width 47 height 4
click at [471, 179] on div "Enrollment" at bounding box center [498, 183] width 55 height 9
click at [473, 179] on div "Enrollment" at bounding box center [498, 183] width 55 height 9
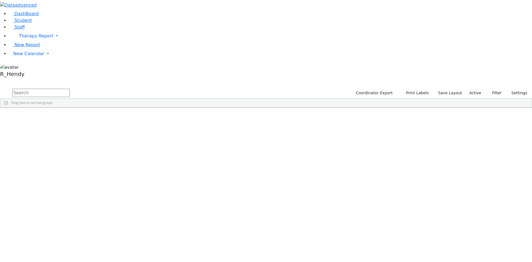
click at [473, 216] on input "checkbox" at bounding box center [475, 218] width 4 height 4
click at [473, 243] on input "checkbox" at bounding box center [475, 245] width 4 height 4
click at [520, 193] on span "Filtering operator" at bounding box center [522, 195] width 4 height 4
click at [486, 179] on div "Enrollment" at bounding box center [498, 183] width 55 height 9
click at [472, 163] on span at bounding box center [474, 165] width 4 height 4
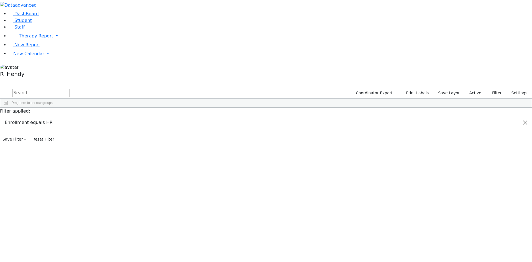
click at [473, 198] on input "checkbox" at bounding box center [475, 200] width 4 height 4
click at [473, 218] on input "checkbox" at bounding box center [475, 220] width 4 height 4
click at [472, 163] on span at bounding box center [474, 165] width 4 height 4
drag, startPoint x: 145, startPoint y: 72, endPoint x: 317, endPoint y: 84, distance: 172.6
click at [317, 117] on div "[PERSON_NAME] [DATE] [PERSON_NAME] [PERSON_NAME] [PHONE_NUMBER] [PHONE_NUMBER] …" at bounding box center [199, 148] width 399 height 62
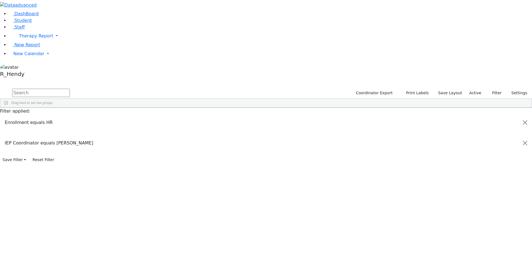
click at [303, 205] on span "Print" at bounding box center [284, 209] width 38 height 8
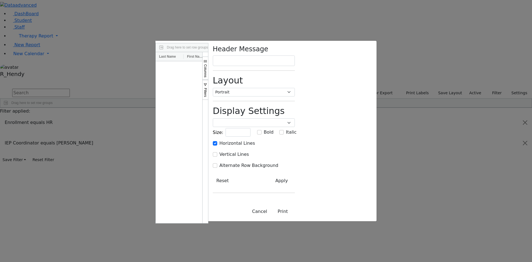
click at [202, 121] on div at bounding box center [179, 142] width 47 height 162
click at [295, 106] on h2 "Display Settings" at bounding box center [254, 111] width 82 height 11
click at [295, 88] on select "Portrait Landscape" at bounding box center [254, 92] width 82 height 9
click at [299, 61] on div "Header Message Layout Portrait Landscape Display Settings Poppins Courier New L…" at bounding box center [253, 121] width 91 height 161
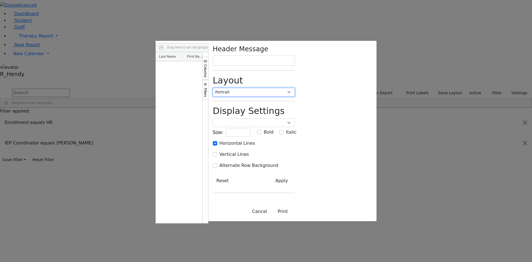
click at [295, 88] on select "Portrait Landscape" at bounding box center [254, 92] width 82 height 9
select select "landscape"
click at [295, 88] on select "Portrait Landscape" at bounding box center [254, 92] width 82 height 9
drag, startPoint x: 407, startPoint y: 157, endPoint x: 407, endPoint y: 152, distance: 4.7
click at [299, 157] on div "Header Message Layout Portrait Landscape Display Settings Poppins Courier New L…" at bounding box center [253, 131] width 91 height 181
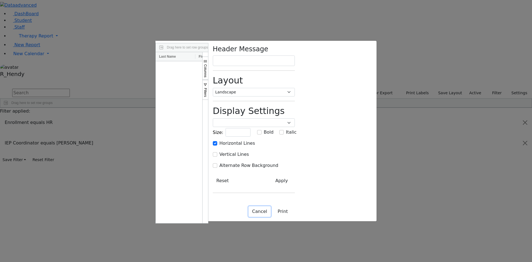
click at [271, 217] on button "Cancel" at bounding box center [260, 211] width 22 height 11
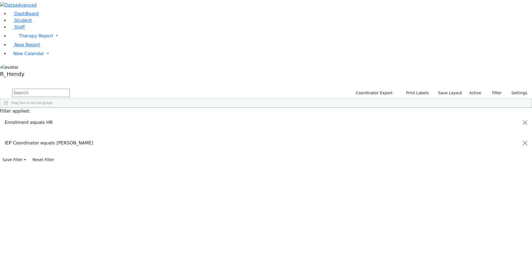
click at [421, 179] on div "[PERSON_NAME] [DATE] [PERSON_NAME] [PERSON_NAME] [PHONE_NUMBER] [PHONE_NUMBER] …" at bounding box center [235, 148] width 470 height 62
